Goal: Task Accomplishment & Management: Manage account settings

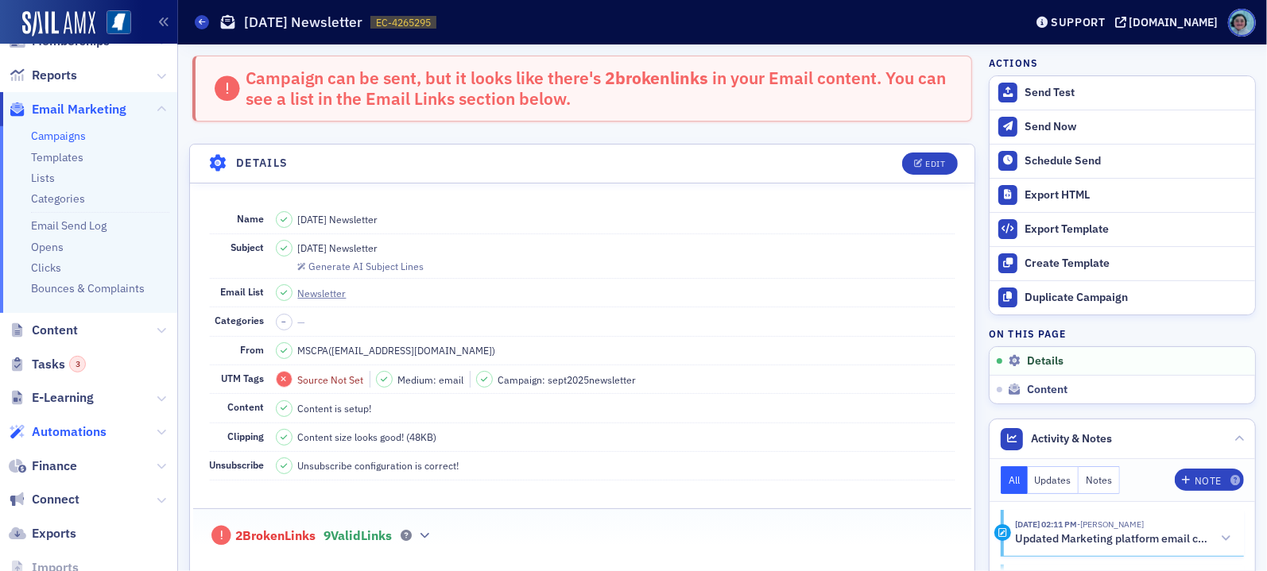
scroll to position [238, 0]
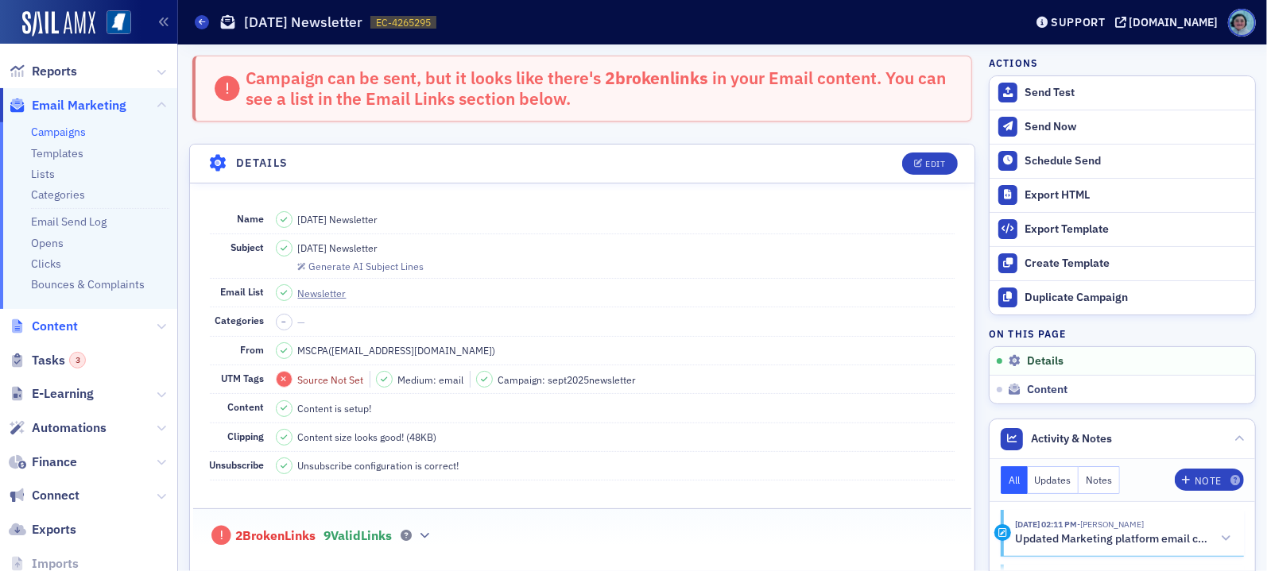
click at [48, 323] on span "Content" at bounding box center [55, 326] width 46 height 17
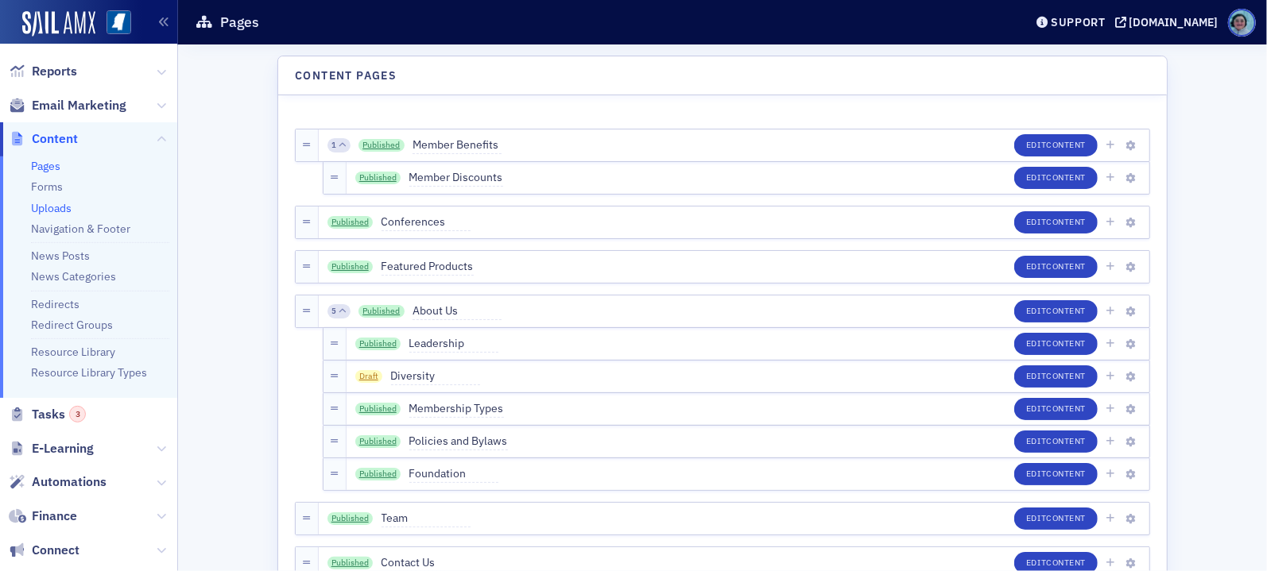
click at [60, 201] on link "Uploads" at bounding box center [51, 208] width 41 height 14
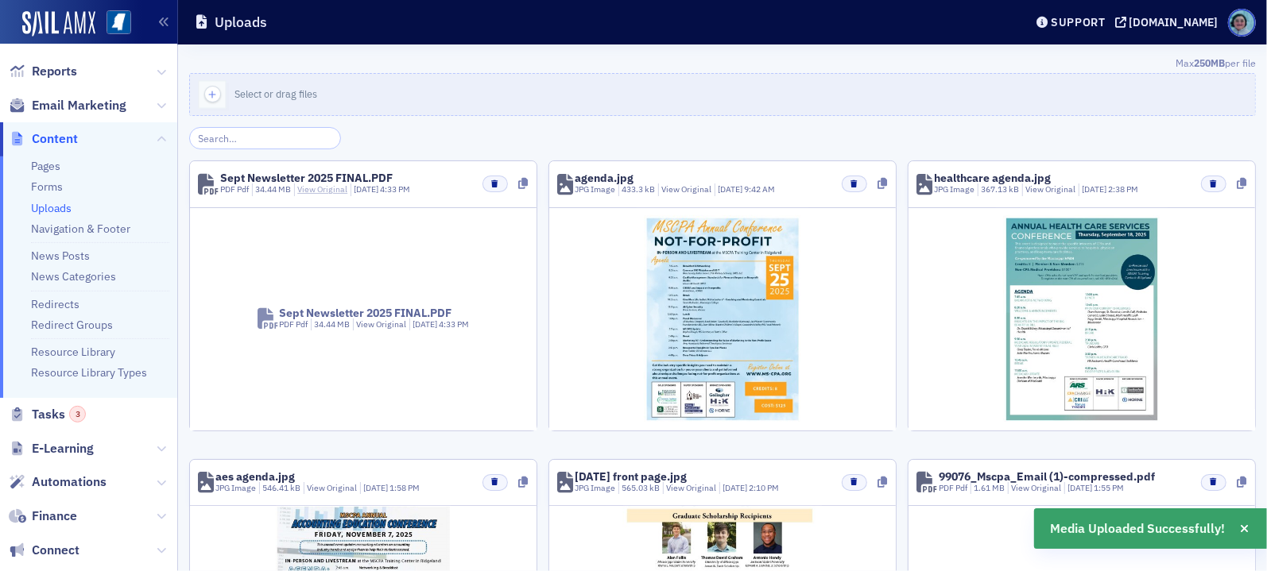
click at [329, 189] on link "View Original" at bounding box center [322, 189] width 50 height 11
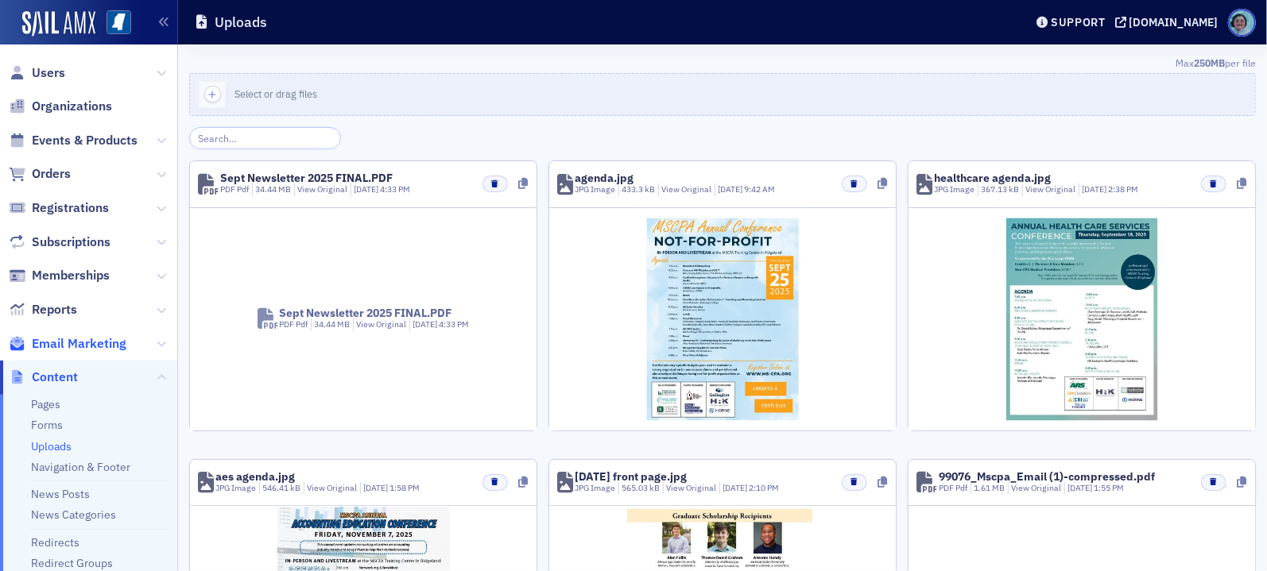
click at [117, 335] on span "Email Marketing" at bounding box center [79, 343] width 95 height 17
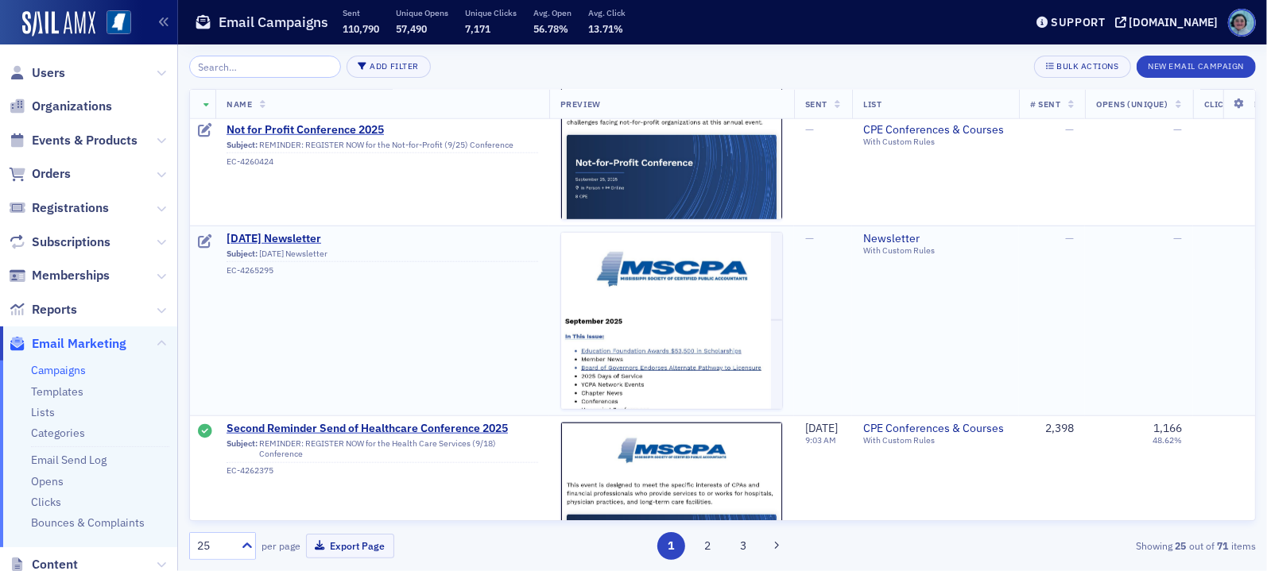
scroll to position [1033, 0]
click at [351, 234] on span "September 2025 Newsletter" at bounding box center [382, 238] width 312 height 14
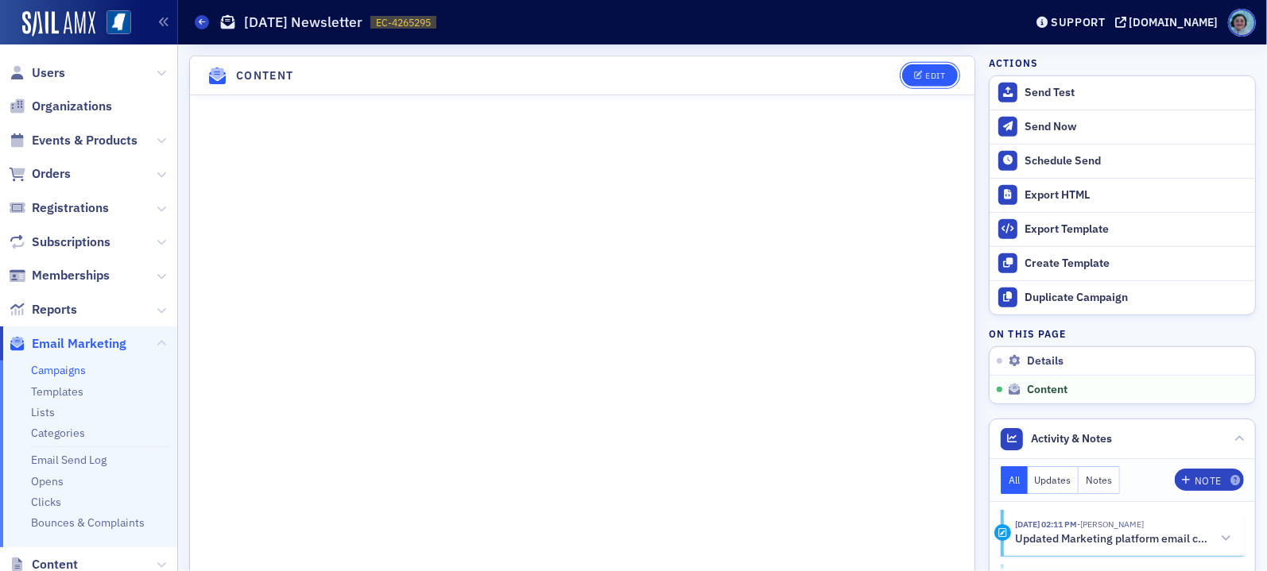
click at [925, 73] on div "Edit" at bounding box center [935, 76] width 20 height 9
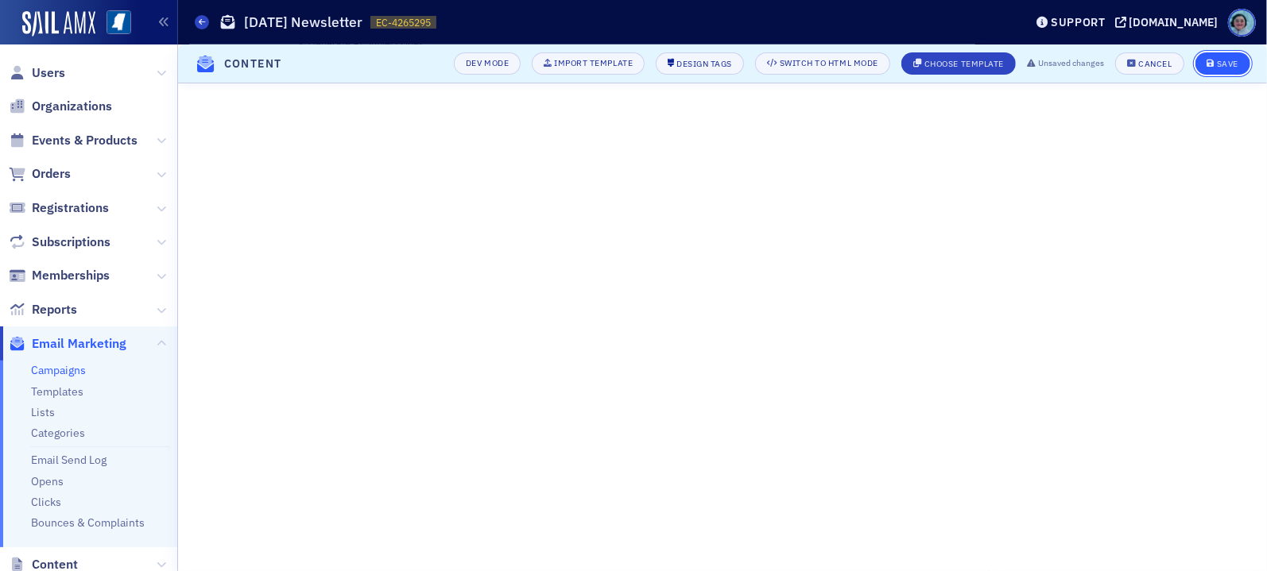
click at [1201, 58] on button "Save" at bounding box center [1222, 63] width 55 height 22
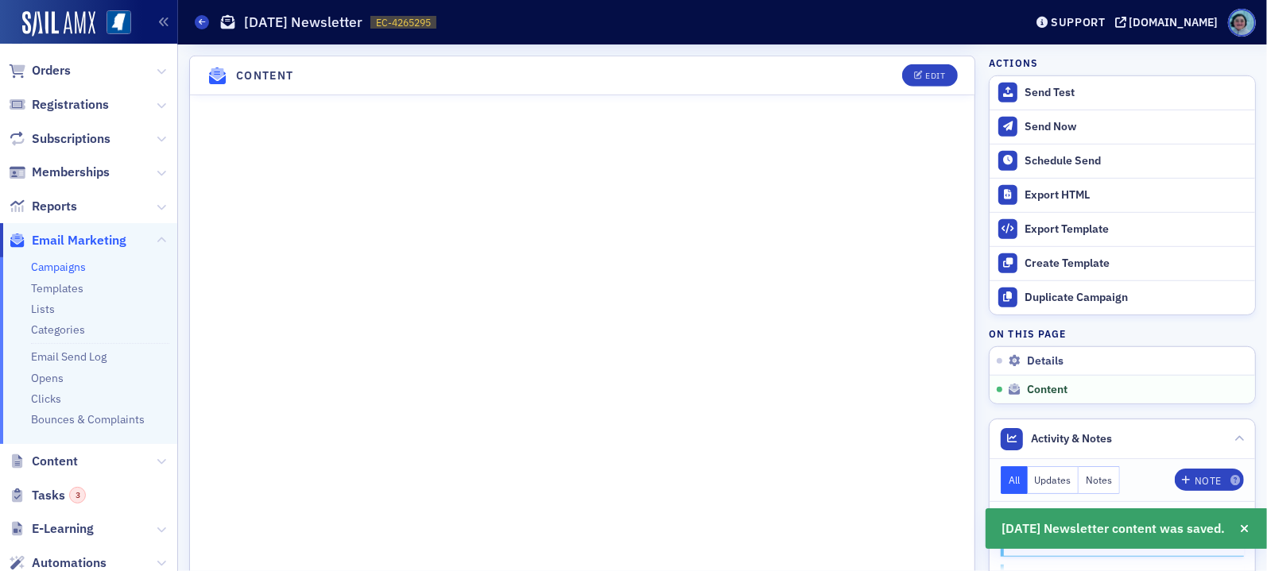
scroll to position [314, 0]
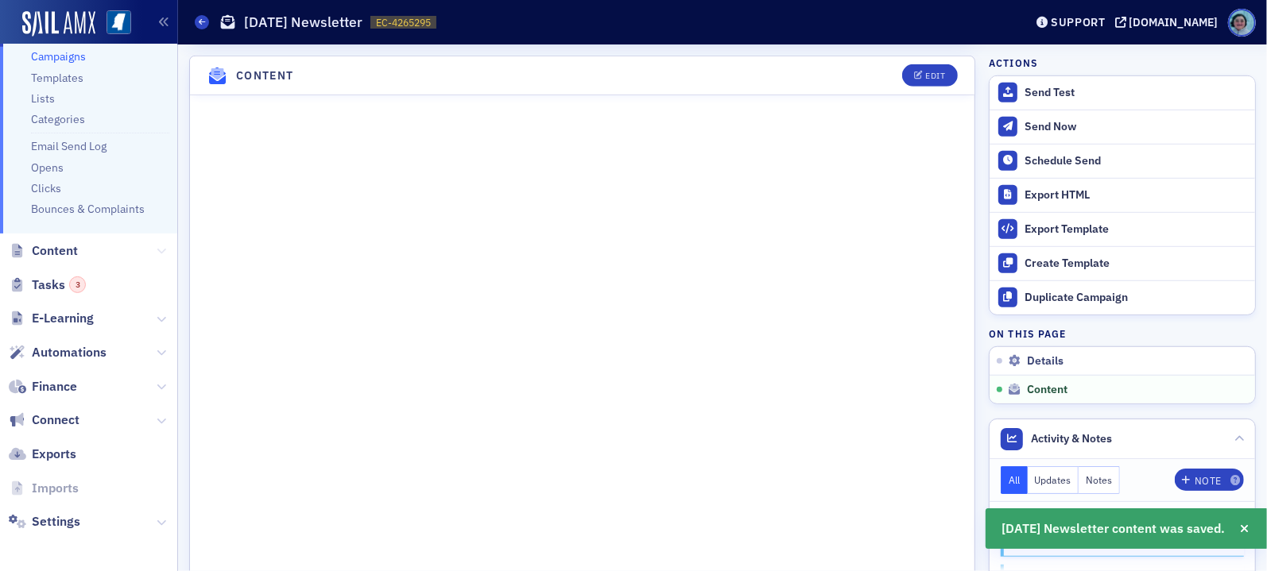
click at [157, 251] on icon at bounding box center [162, 251] width 10 height 10
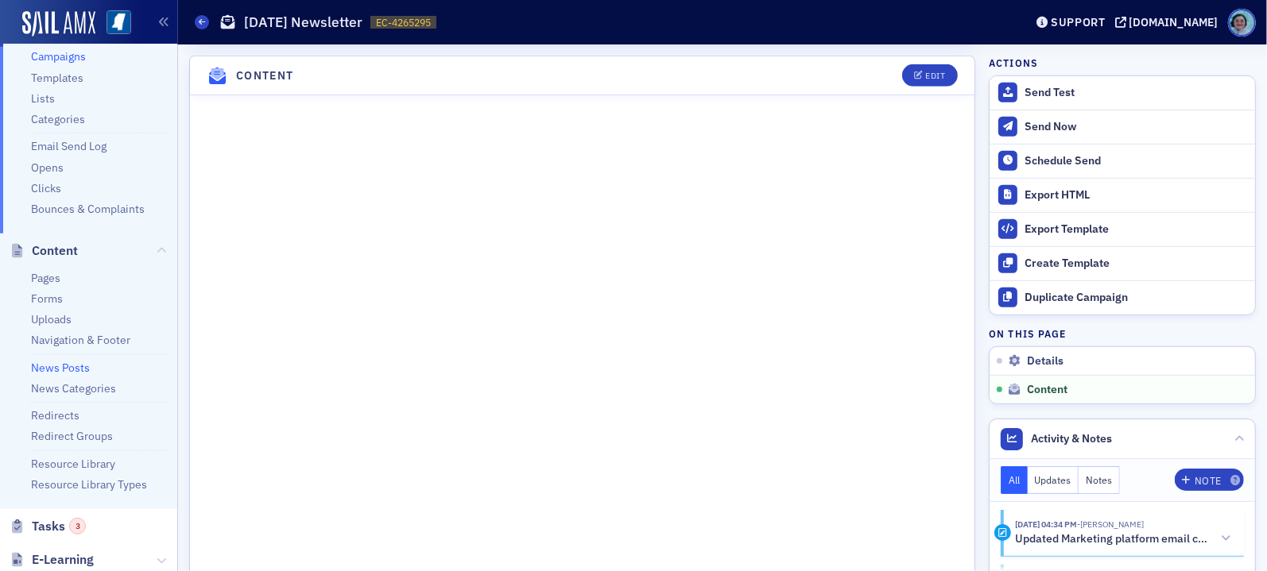
click at [68, 370] on link "News Posts" at bounding box center [60, 368] width 59 height 14
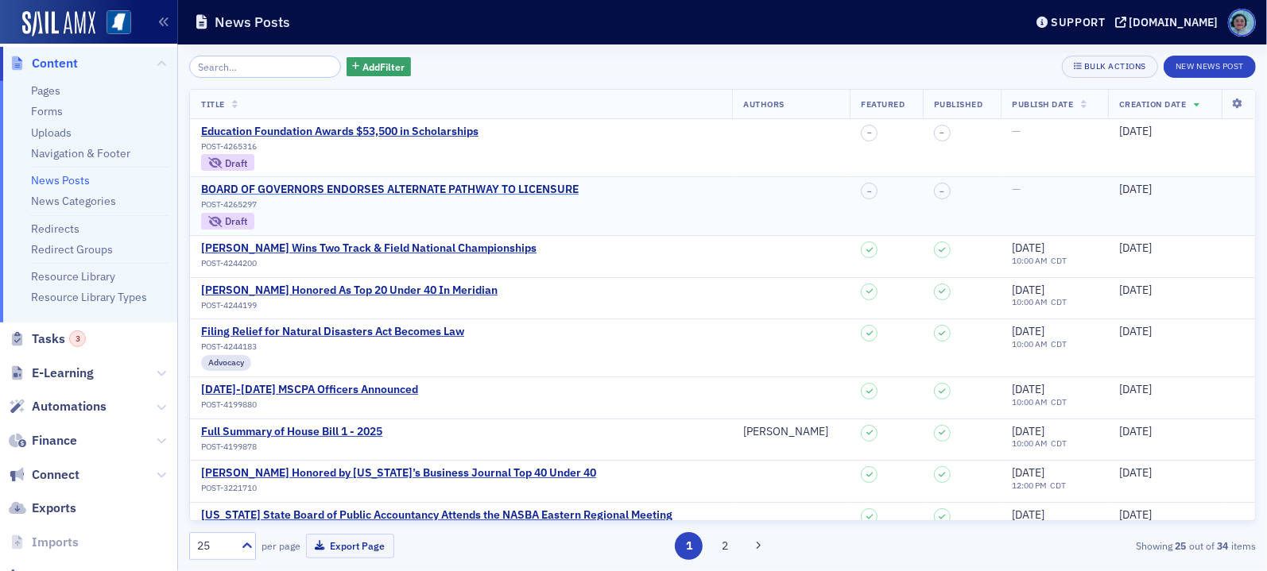
click at [346, 187] on div "BOARD OF GOVERNORS ENDORSES ALTERNATE PATHWAY TO LICENSURE" at bounding box center [389, 190] width 377 height 14
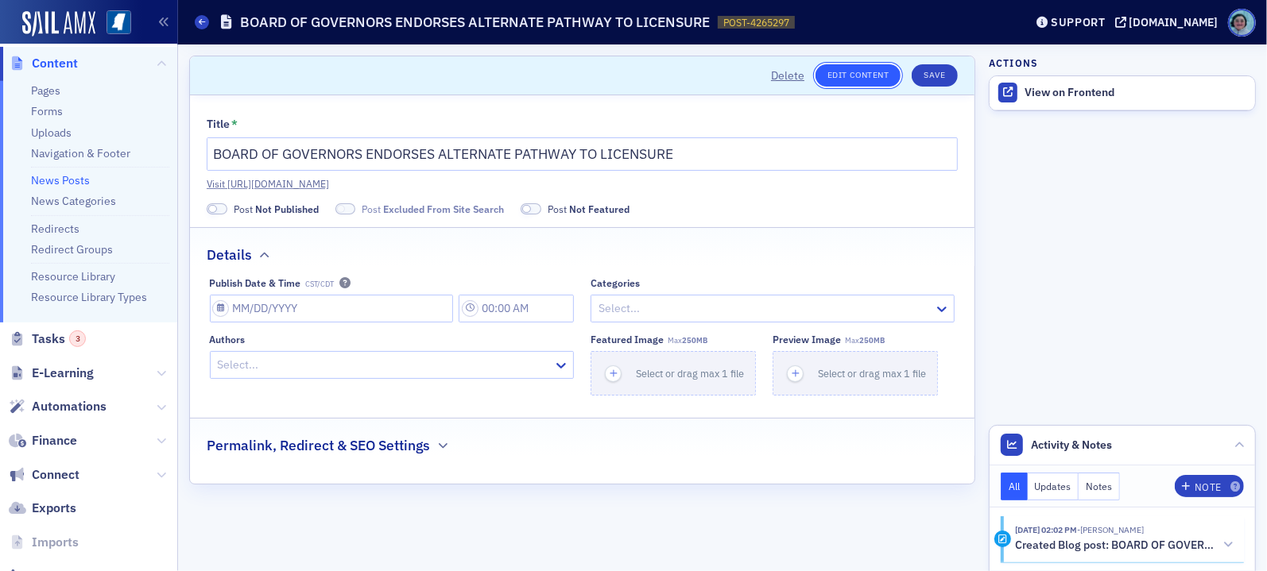
click at [884, 78] on link "Edit Content" at bounding box center [857, 75] width 85 height 22
select select "8"
select select "2025"
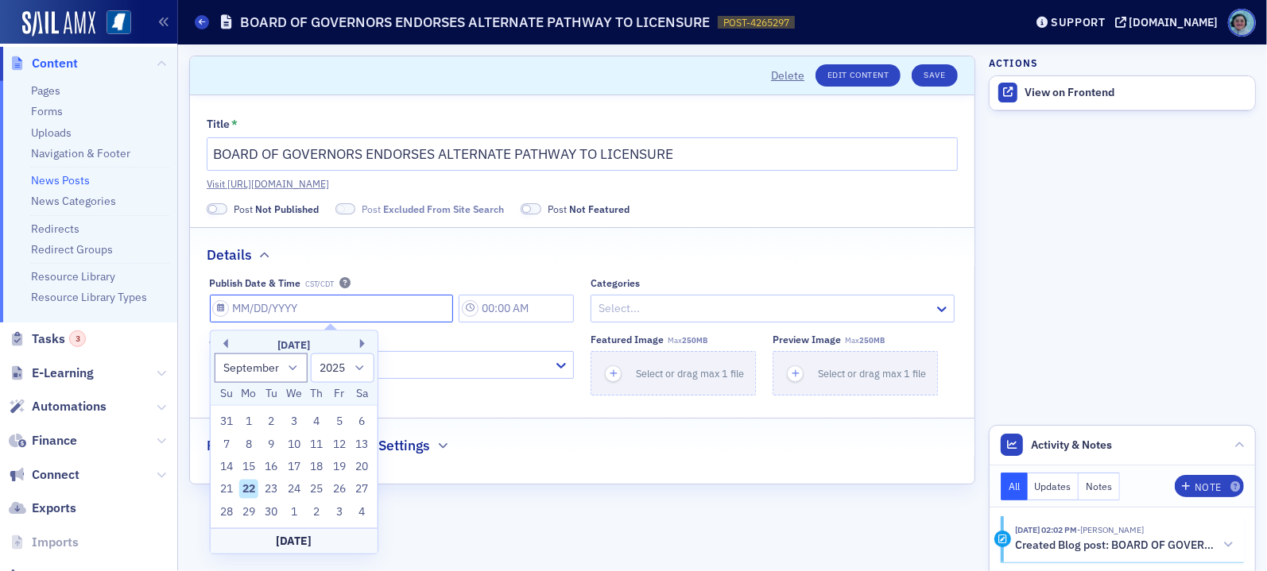
click at [432, 304] on input "Publish Date & Time CST/CDT" at bounding box center [332, 309] width 244 height 28
click at [248, 488] on div "22" at bounding box center [248, 489] width 19 height 19
type input "09/22/2025"
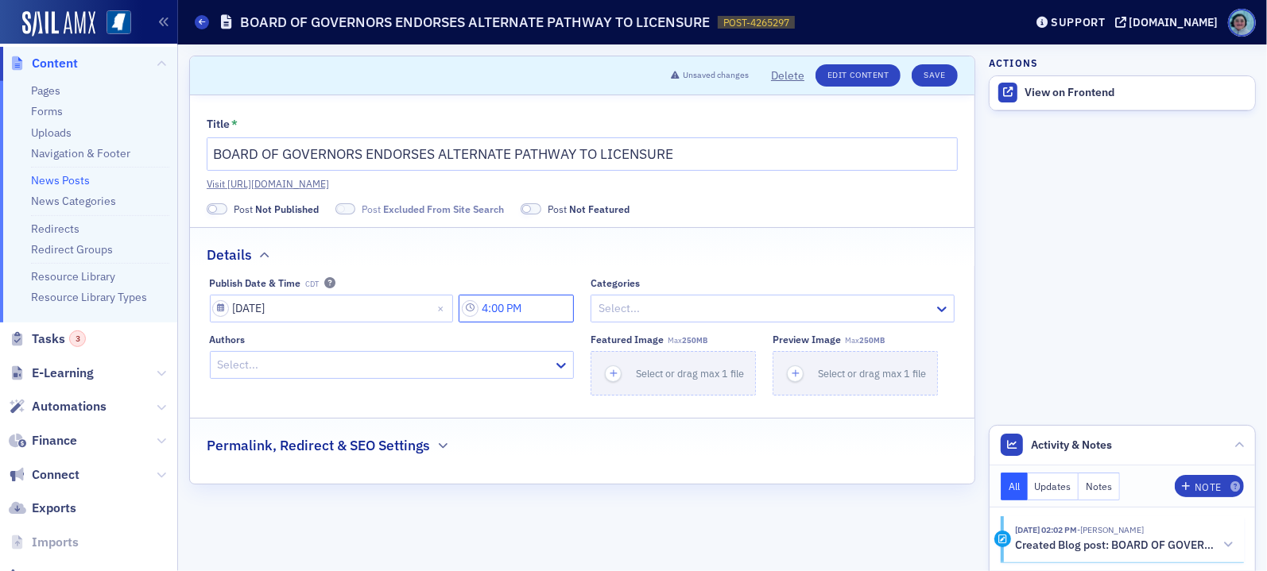
click at [517, 315] on input "4:00 PM" at bounding box center [516, 309] width 115 height 28
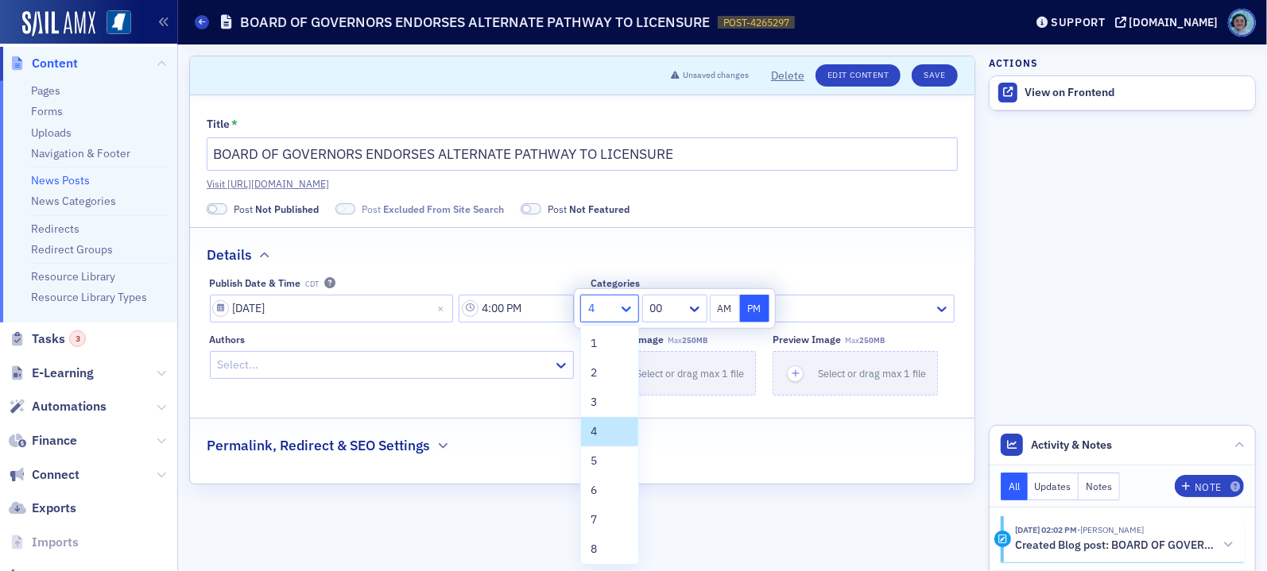
click at [629, 315] on icon at bounding box center [626, 309] width 16 height 16
click at [601, 456] on div "5" at bounding box center [609, 461] width 38 height 17
type input "5:00 PM"
click at [940, 83] on button "Save" at bounding box center [933, 75] width 45 height 22
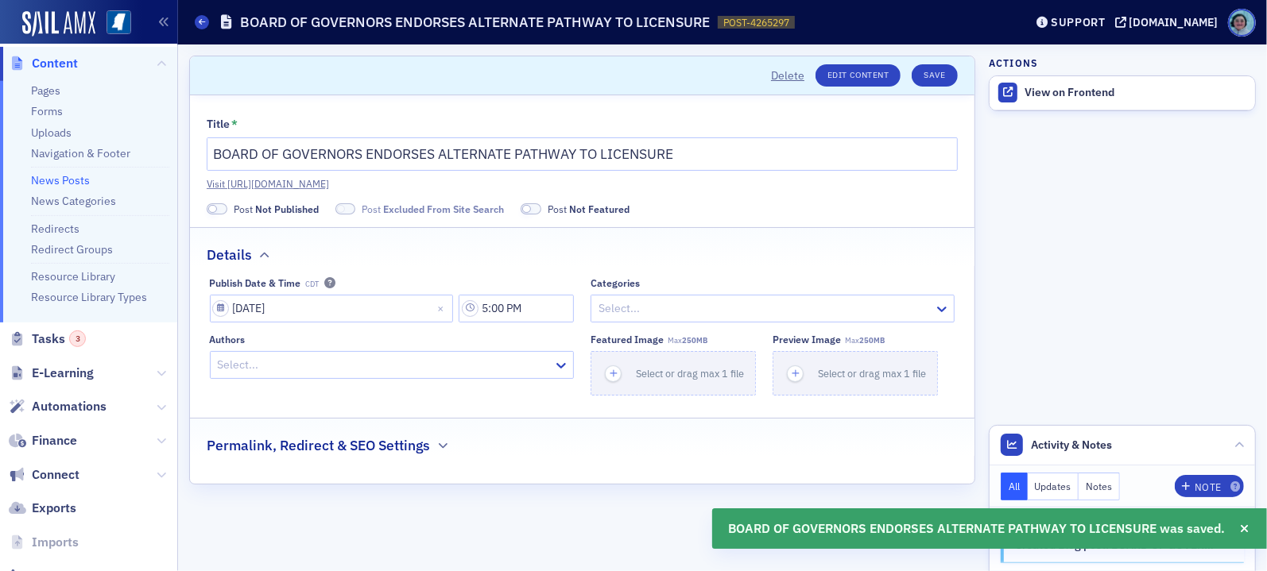
click at [75, 181] on link "News Posts" at bounding box center [60, 180] width 59 height 14
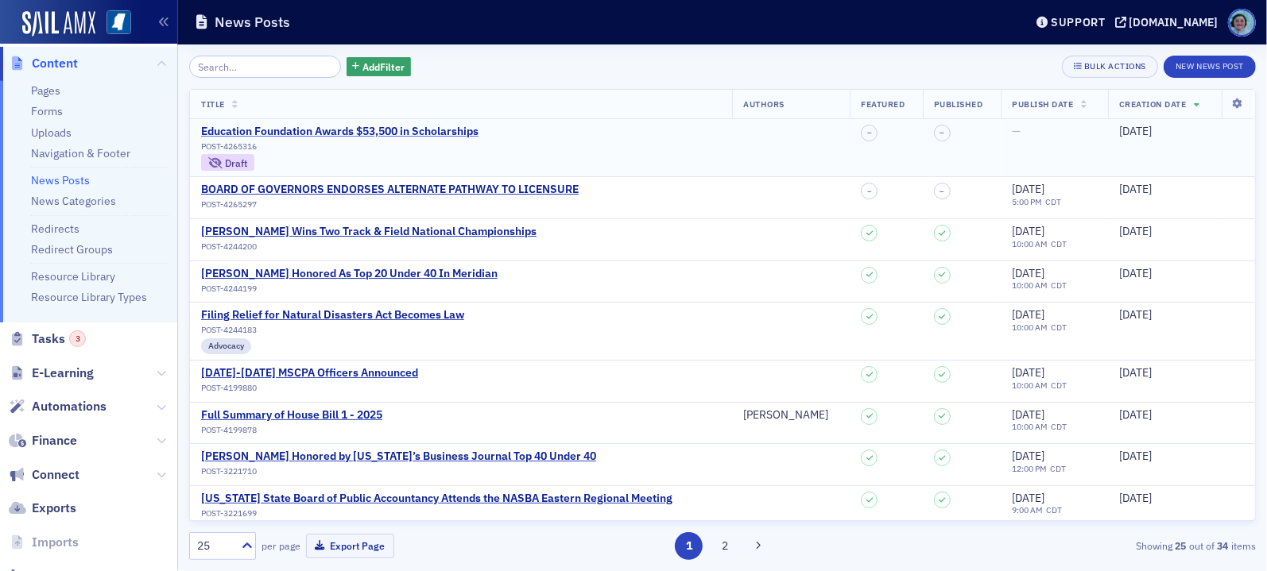
click at [292, 132] on div "Education Foundation Awards $53,500 in Scholarships" at bounding box center [339, 132] width 277 height 14
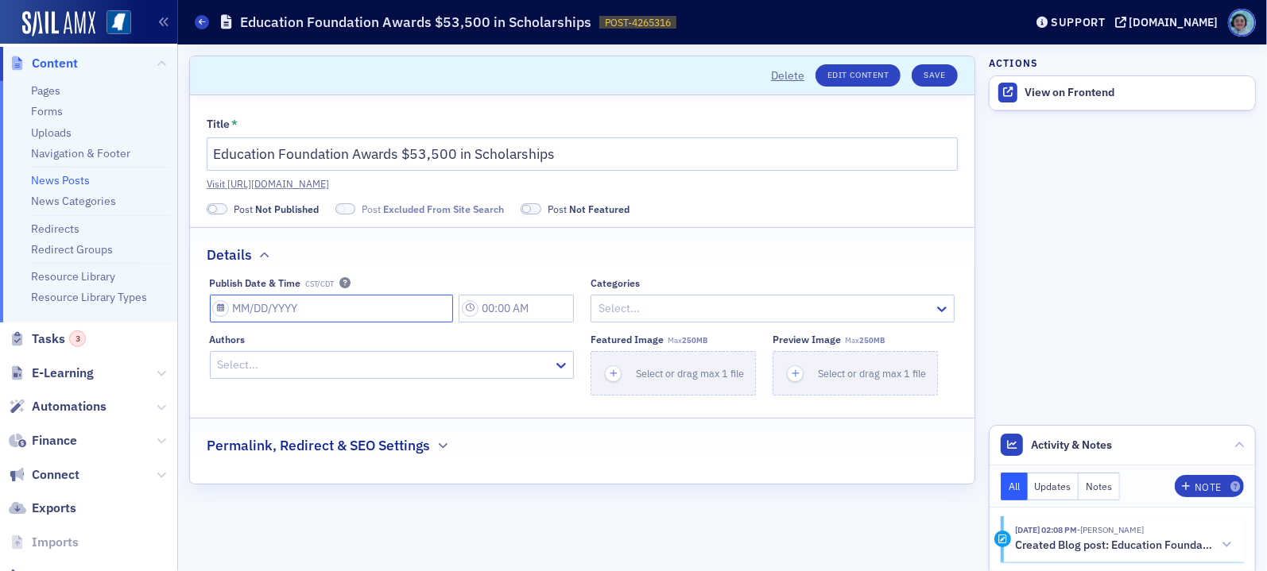
select select "8"
select select "2025"
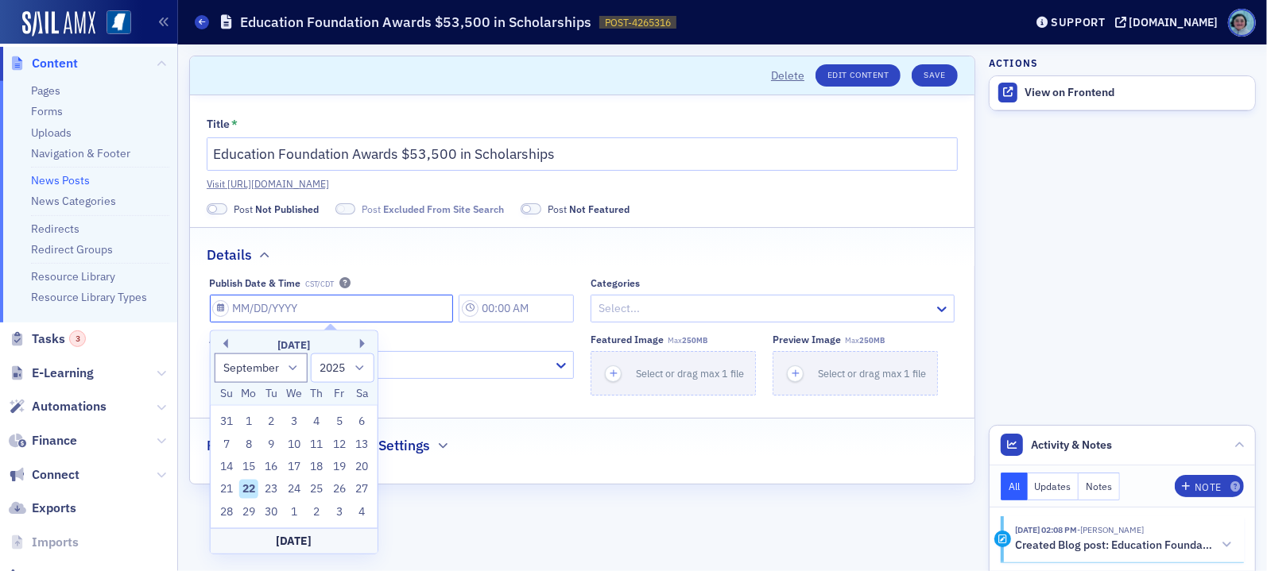
click at [405, 309] on input "Publish Date & Time CST/CDT" at bounding box center [332, 309] width 244 height 28
click at [245, 487] on div "22" at bounding box center [248, 489] width 19 height 19
type input "09/22/2025"
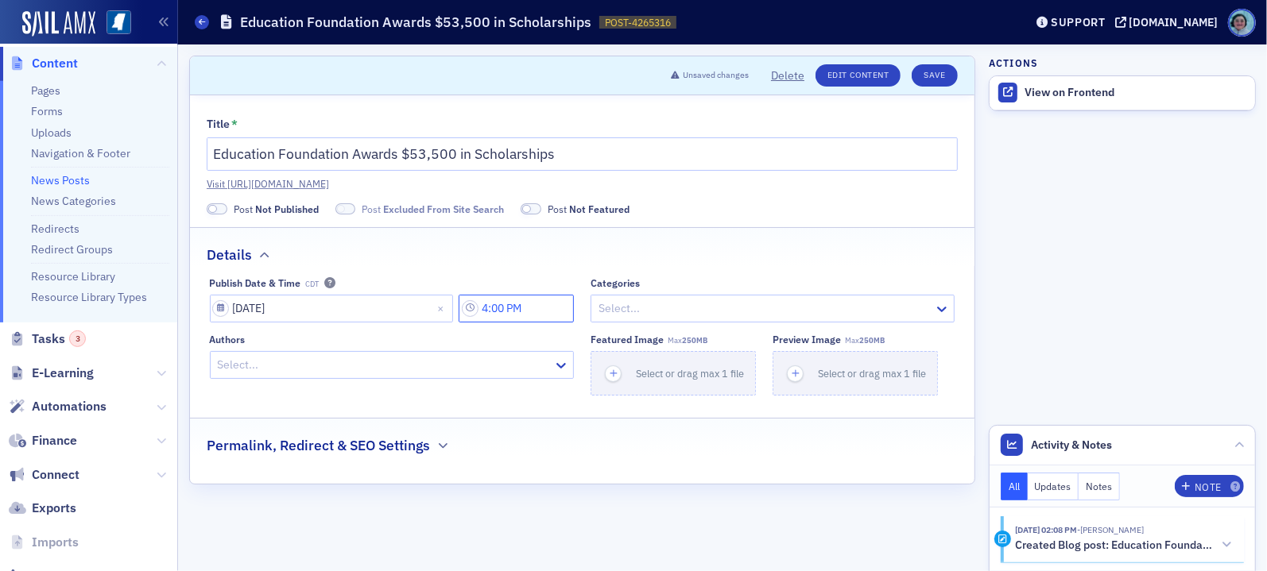
click at [517, 310] on input "4:00 PM" at bounding box center [516, 309] width 115 height 28
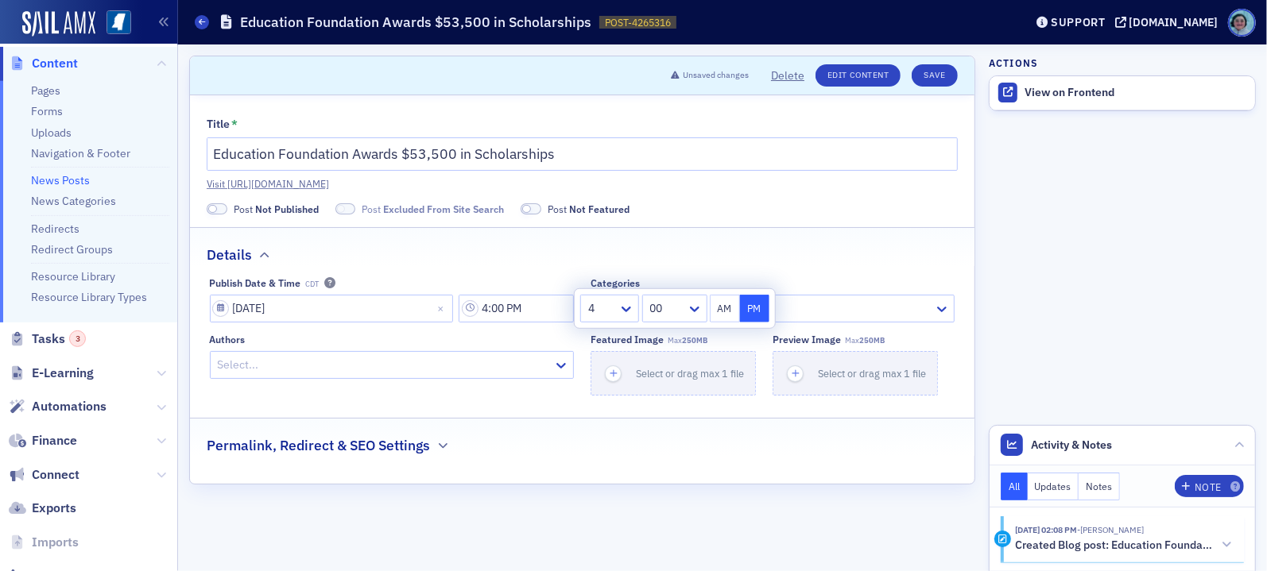
click at [608, 304] on div at bounding box center [601, 309] width 30 height 20
click at [604, 507] on div "7" at bounding box center [609, 519] width 57 height 29
type input "7:00 PM"
click at [942, 79] on button "Save" at bounding box center [933, 75] width 45 height 22
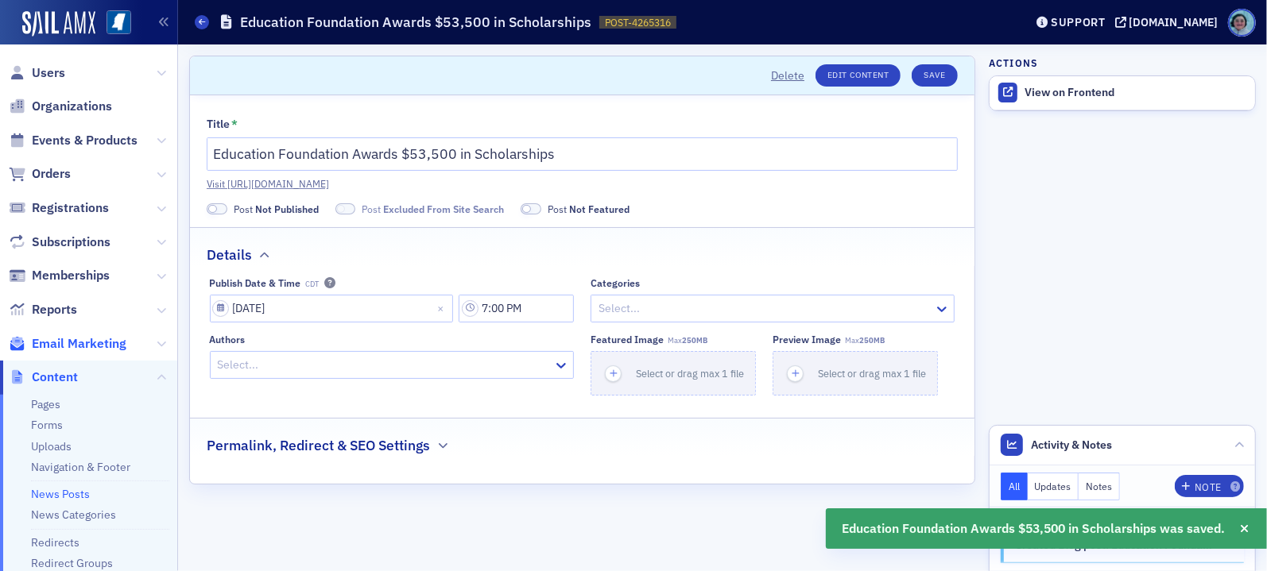
click at [96, 335] on span "Email Marketing" at bounding box center [79, 343] width 95 height 17
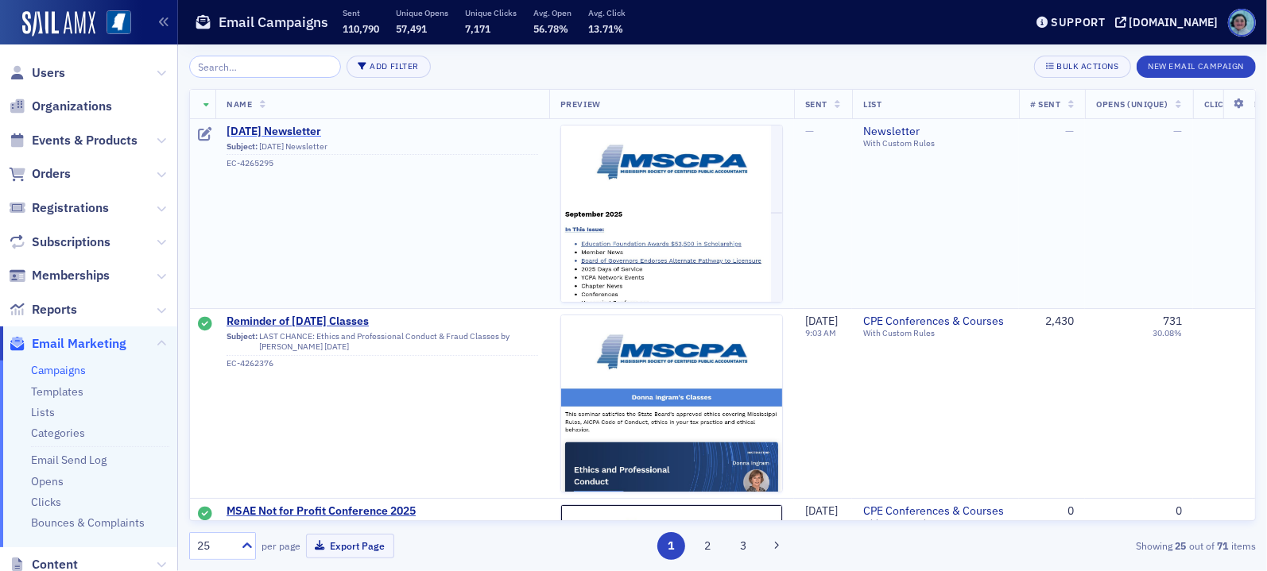
click at [359, 125] on span "September 2025 Newsletter" at bounding box center [382, 132] width 312 height 14
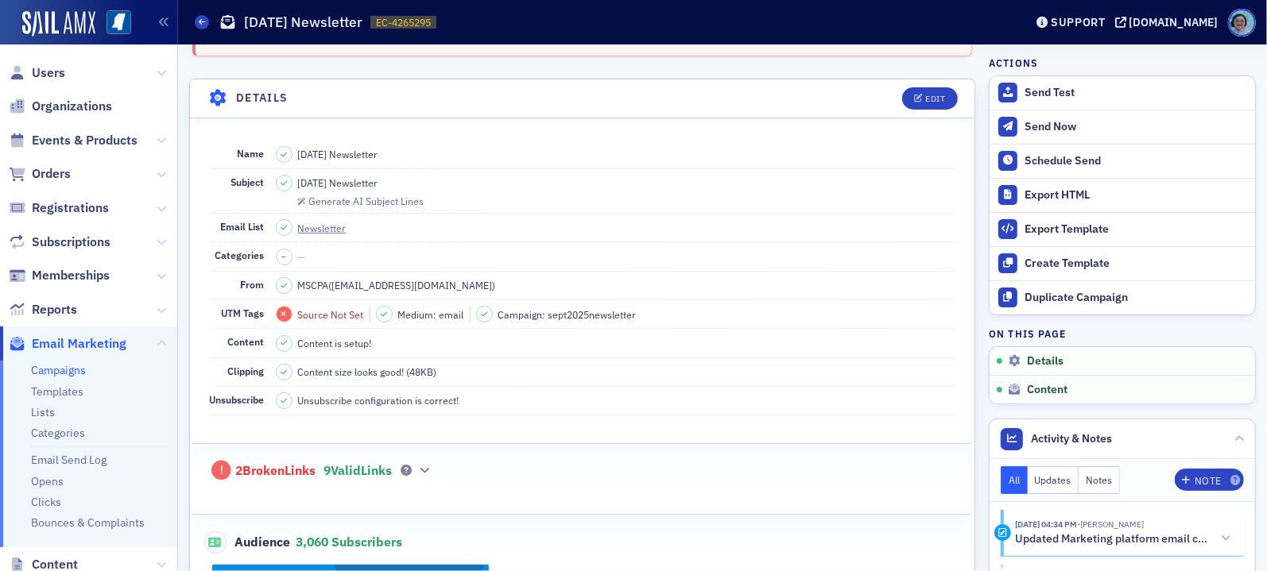
scroll to position [397, 0]
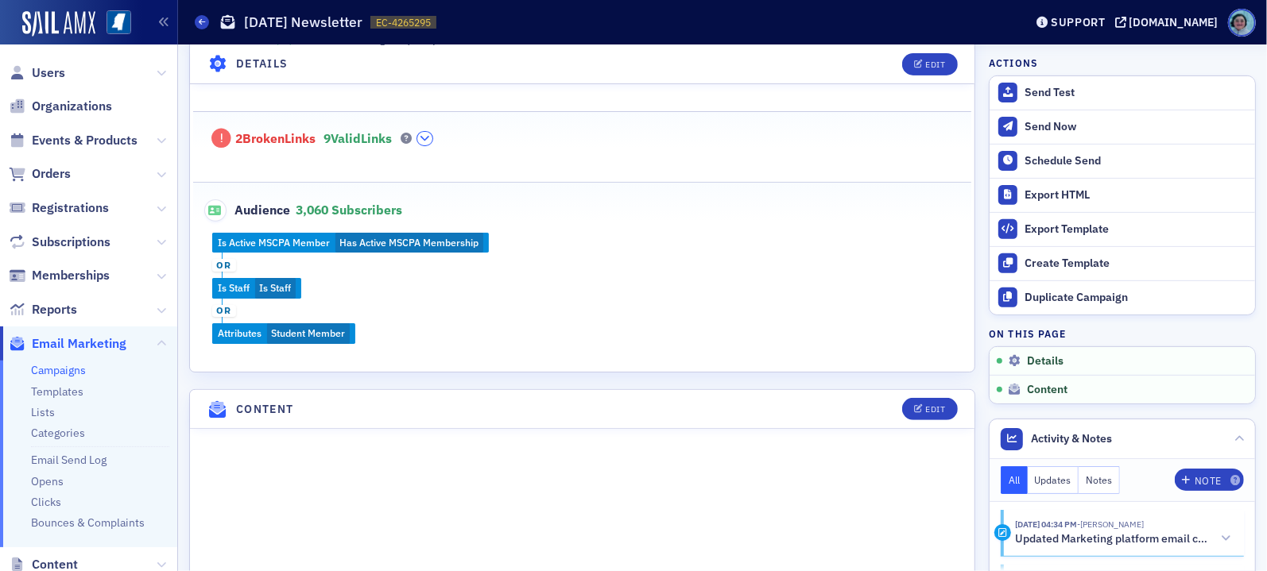
click at [429, 135] on button "button" at bounding box center [424, 139] width 15 height 14
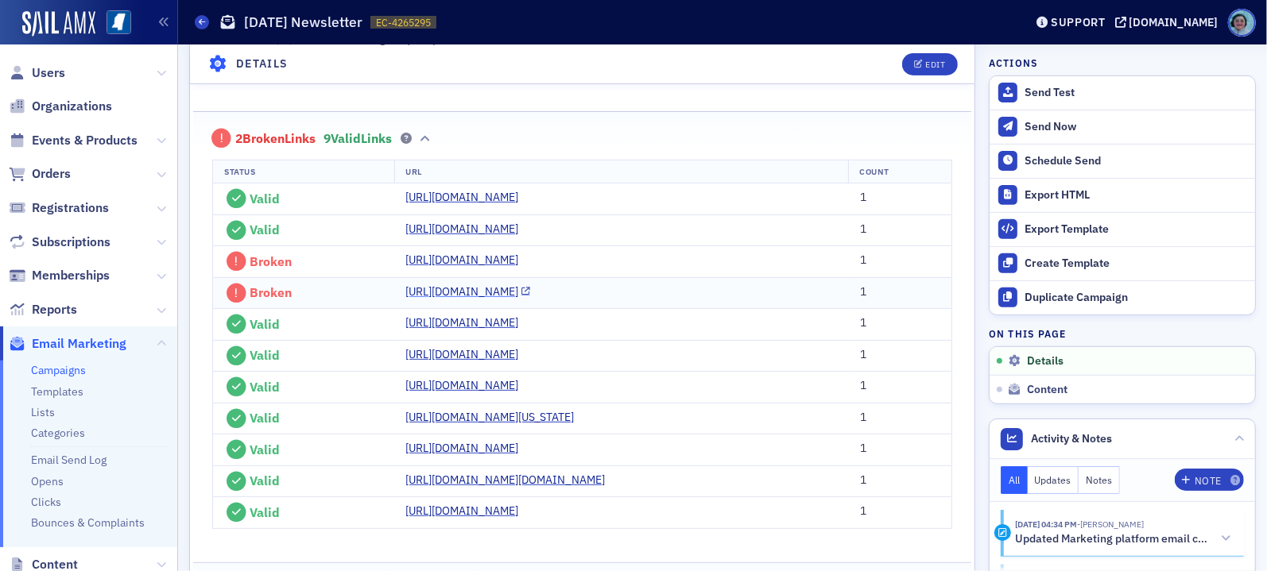
click at [487, 300] on link "https://ms-cpa.org/news/4265297-board-of-governors-endorses-alternate-pathway-t…" at bounding box center [467, 292] width 125 height 17
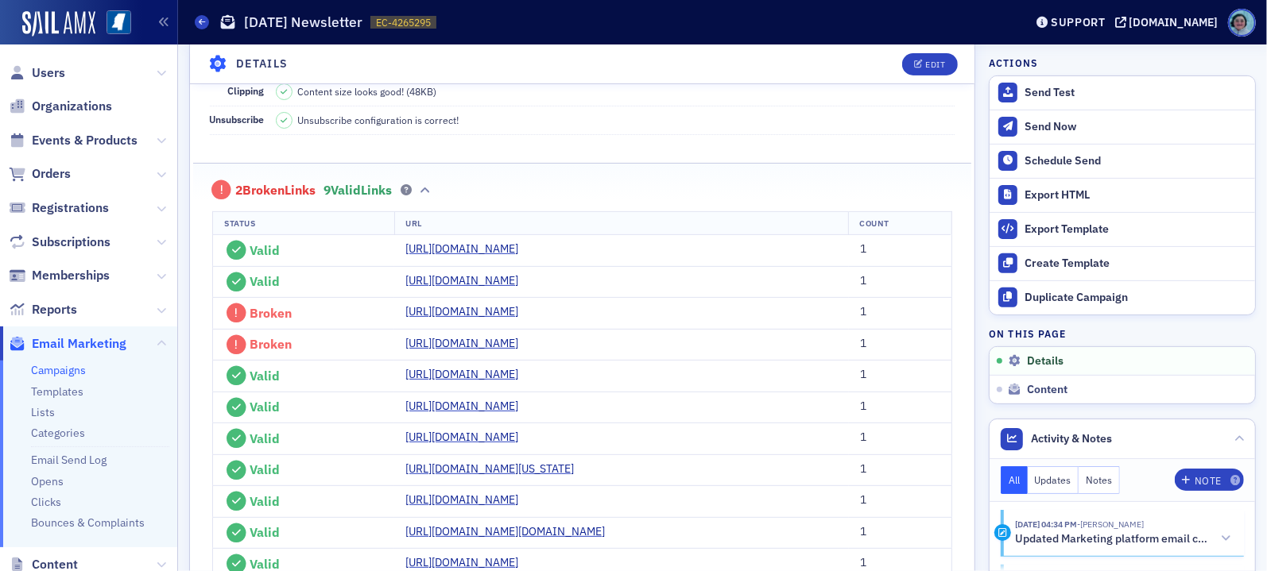
scroll to position [318, 0]
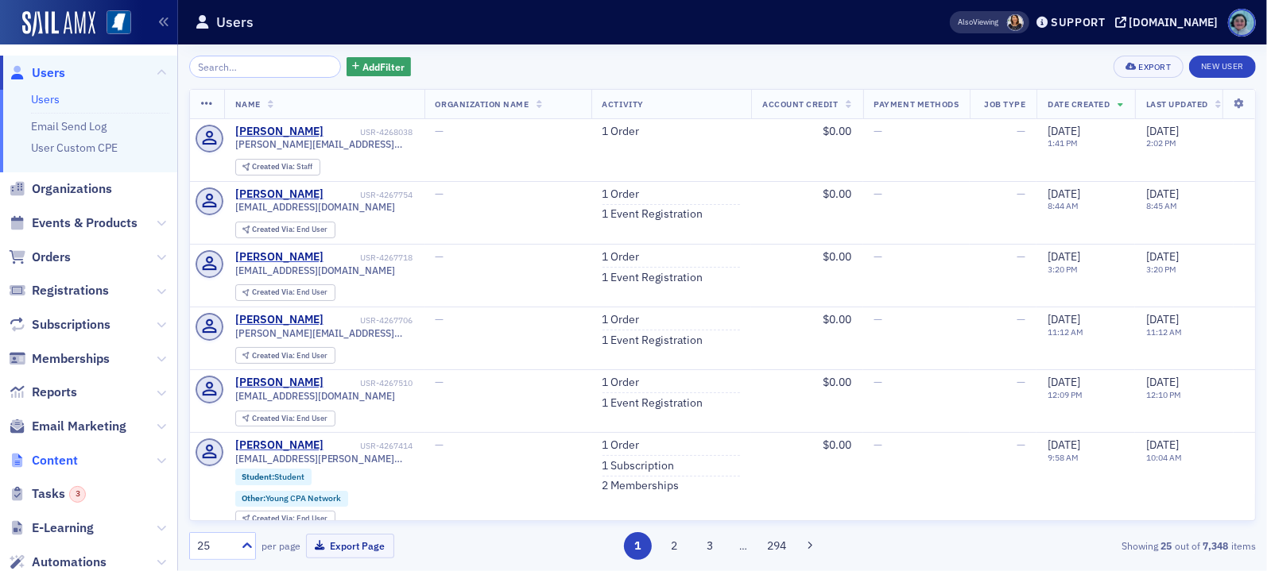
click at [75, 463] on span "Content" at bounding box center [55, 460] width 46 height 17
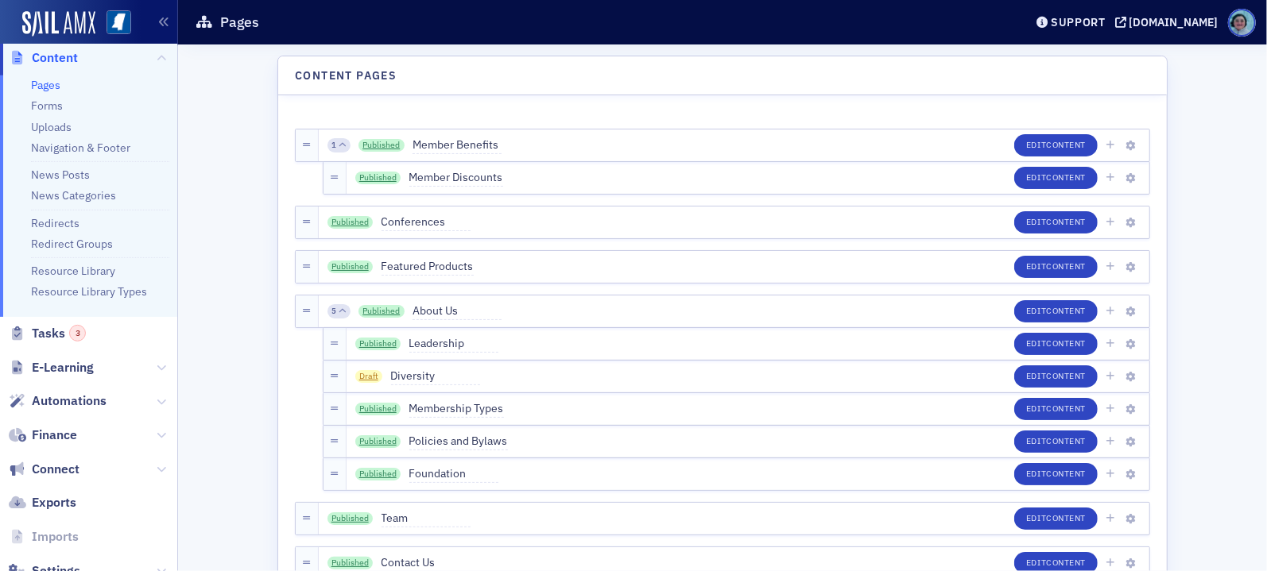
scroll to position [368, 0]
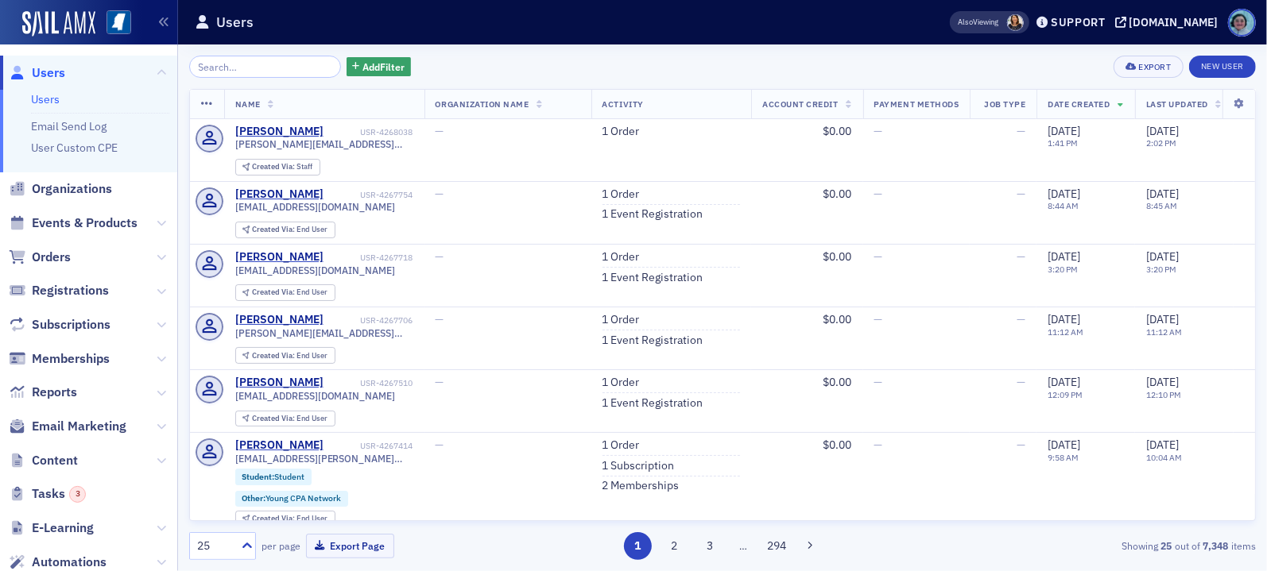
click at [78, 466] on span "Content" at bounding box center [88, 460] width 177 height 34
click at [70, 459] on span "Content" at bounding box center [55, 460] width 46 height 17
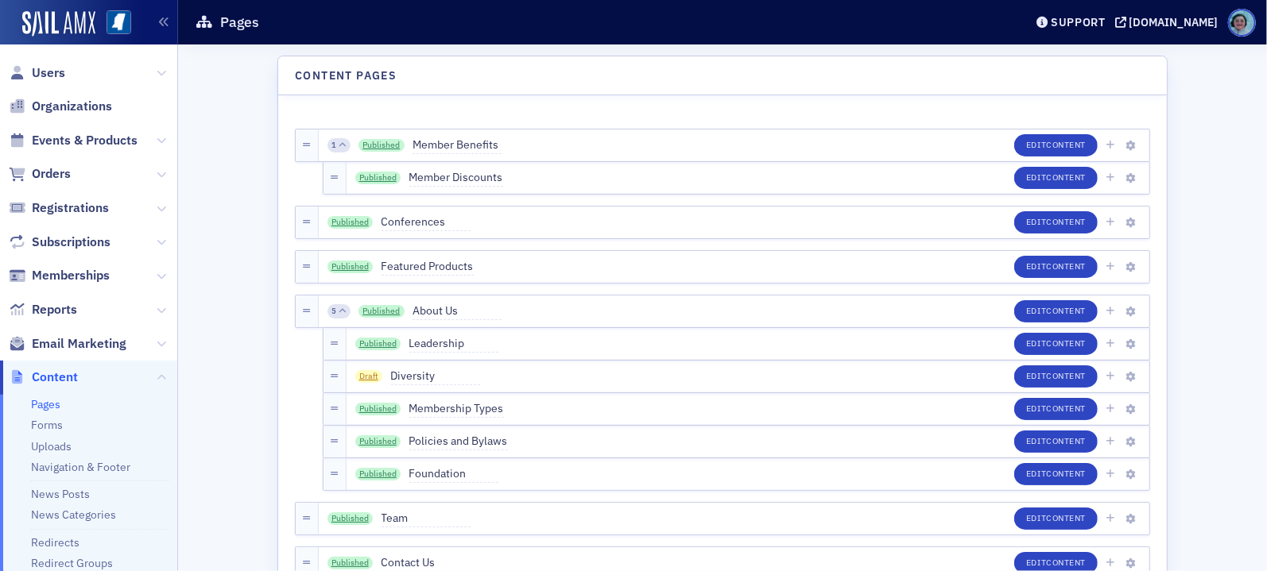
scroll to position [79, 0]
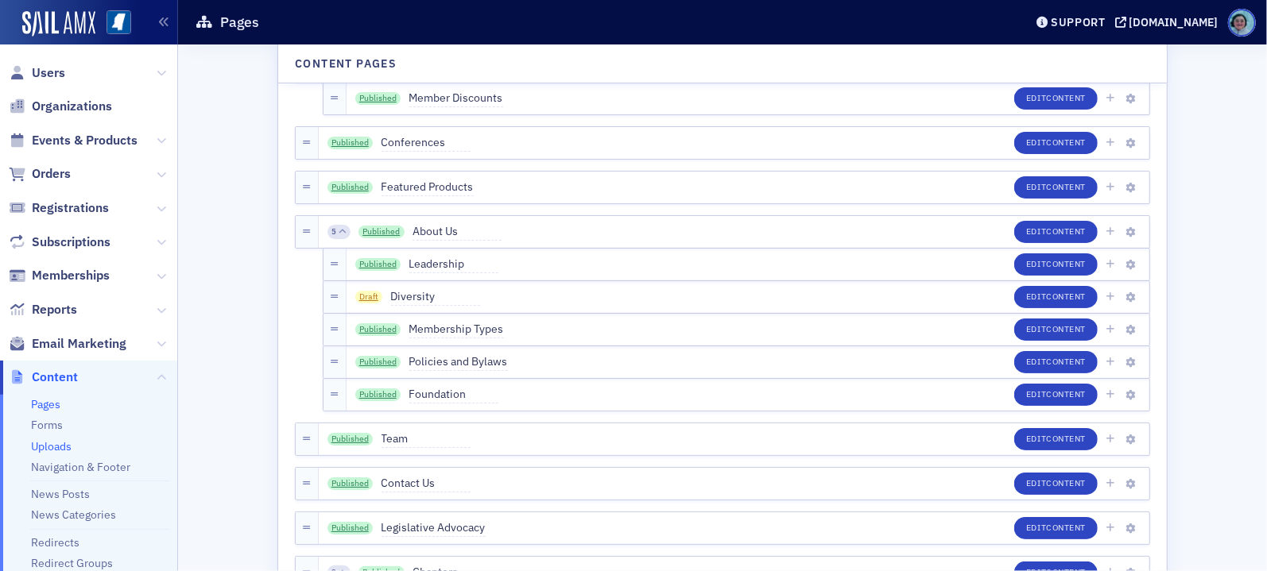
click at [57, 447] on link "Uploads" at bounding box center [51, 446] width 41 height 14
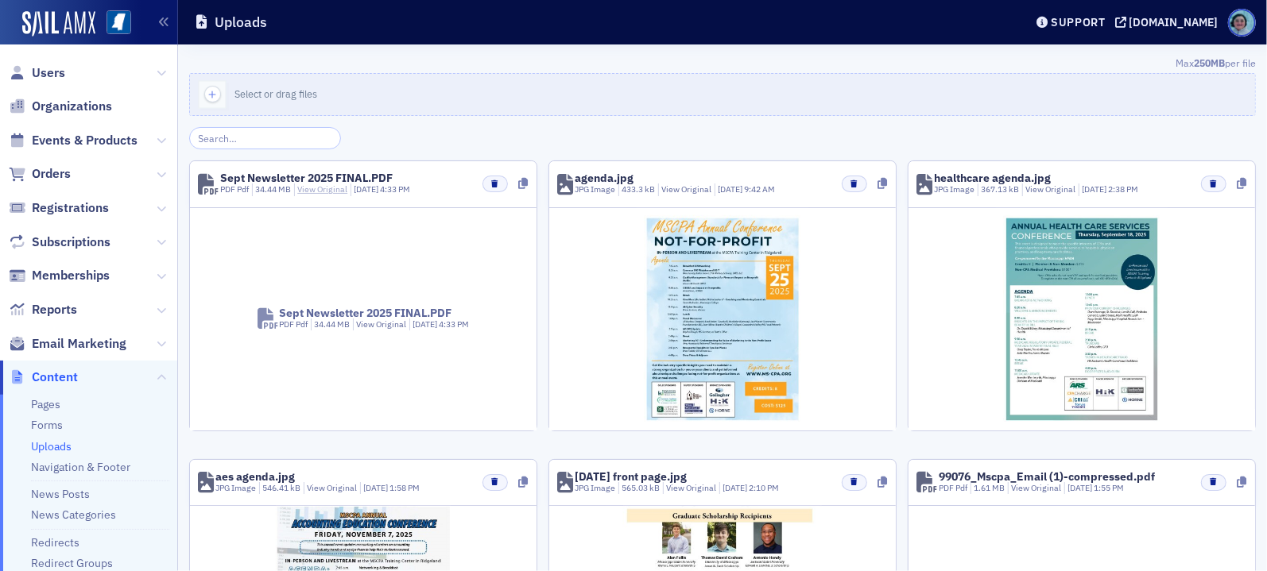
click at [315, 188] on link "View Original" at bounding box center [322, 189] width 50 height 11
